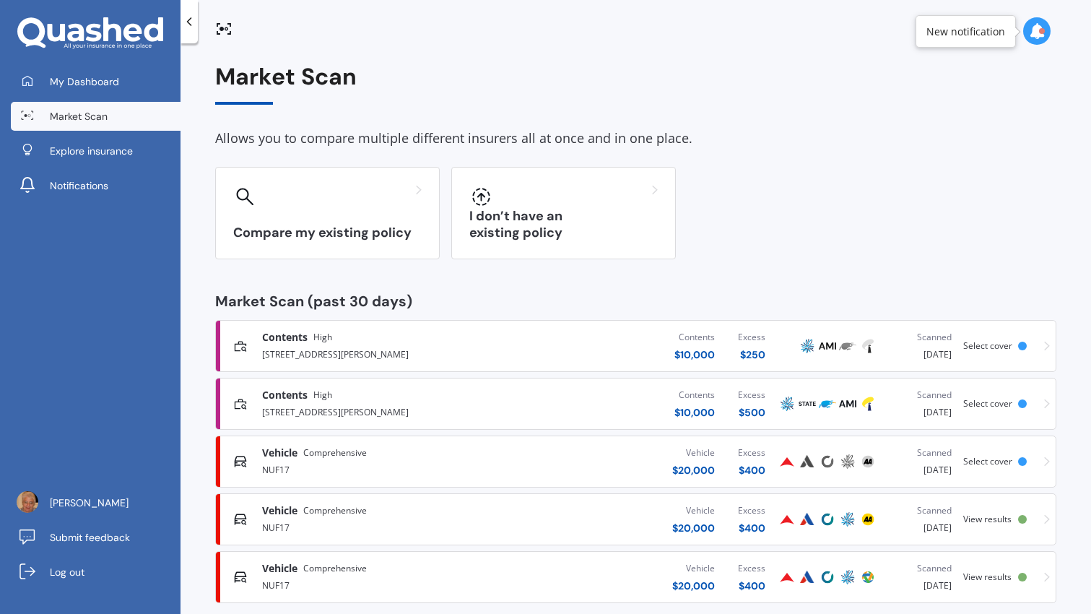
click at [1050, 342] on link "Contents High [STREET_ADDRESS][PERSON_NAME] Contents $ 10,000 Excess $ 250 Scan…" at bounding box center [635, 346] width 841 height 52
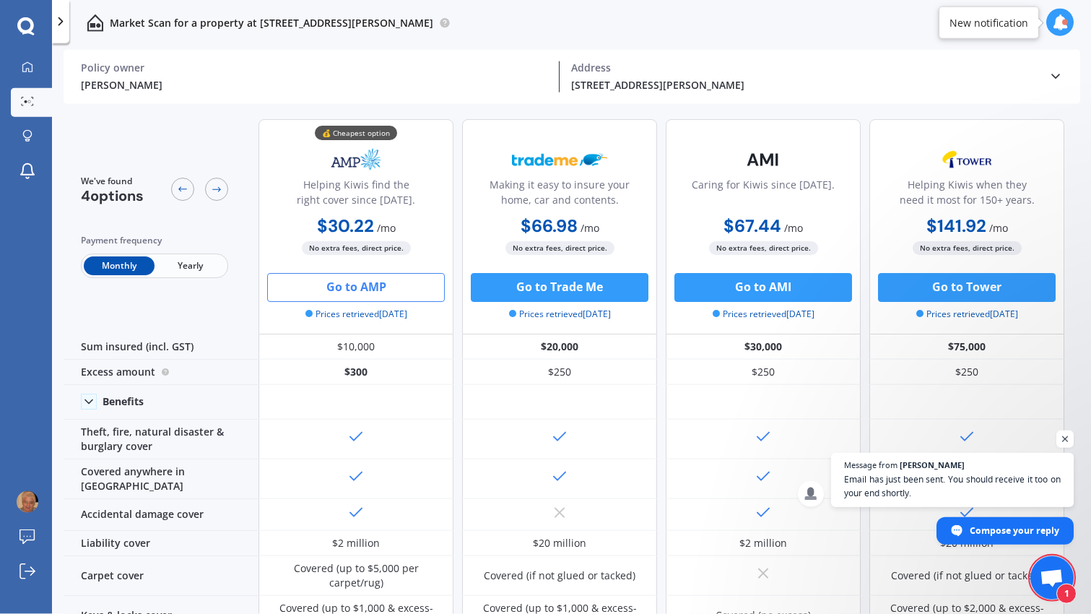
scroll to position [61, 0]
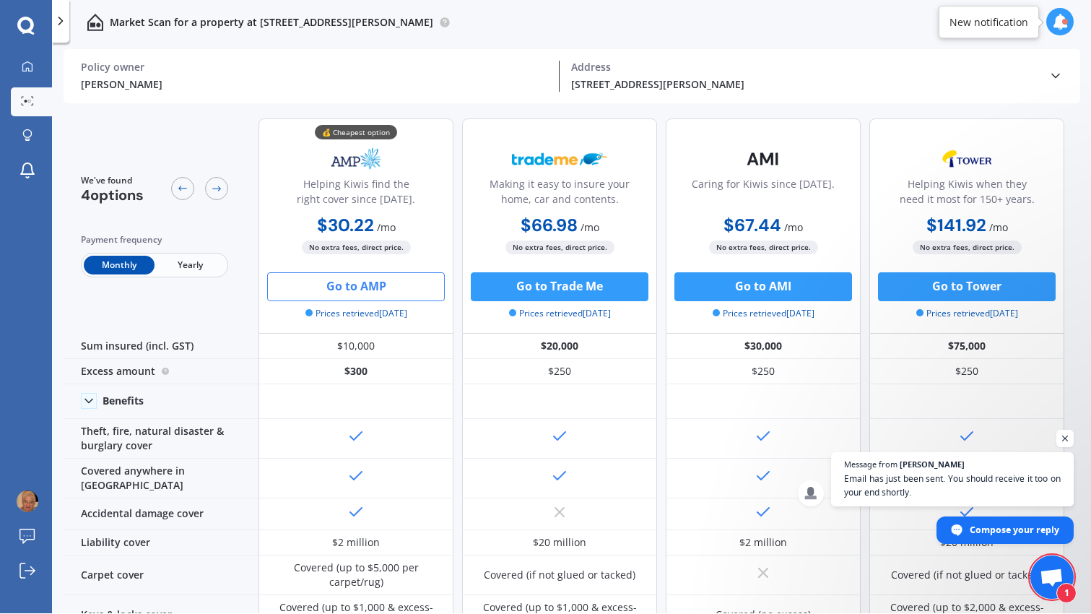
click at [383, 273] on button "Go to AMP" at bounding box center [356, 287] width 178 height 29
